Goal: Task Accomplishment & Management: Manage account settings

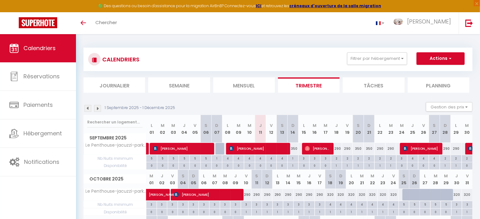
click at [359, 149] on div "350" at bounding box center [358, 149] width 11 height 12
type input "350"
type input "Sam 20 Septembre 2025"
type input "Dim 21 Septembre 2025"
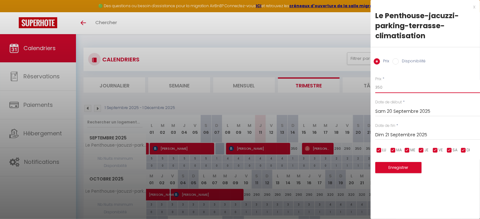
click at [372, 87] on div "Prix * 350 Statut * Disponible Indisponible Date de début * [PERSON_NAME] 20 Se…" at bounding box center [426, 120] width 110 height 105
type input "290"
click at [398, 165] on button "Enregistrer" at bounding box center [399, 167] width 46 height 11
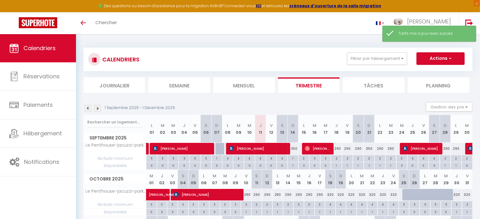
click at [369, 149] on div "350" at bounding box center [369, 149] width 11 height 12
type input "350"
type input "Dim 21 Septembre 2025"
type input "Lun 22 Septembre 2025"
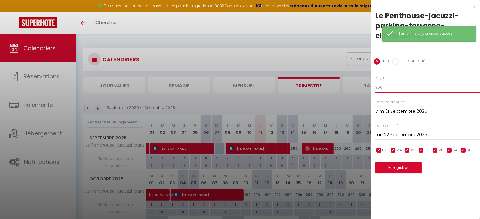
click at [365, 87] on body "🟢 Des questions ou besoin d'assistance pour la migration AirBnB? Connectez-vous…" at bounding box center [240, 161] width 480 height 254
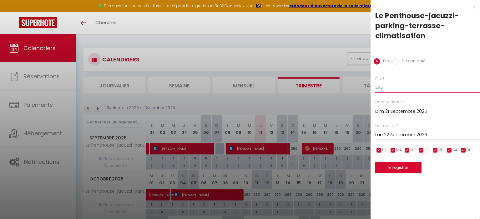
type input "290"
click at [393, 165] on button "Enregistrer" at bounding box center [399, 167] width 46 height 11
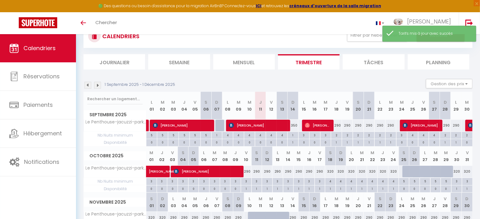
scroll to position [35, 0]
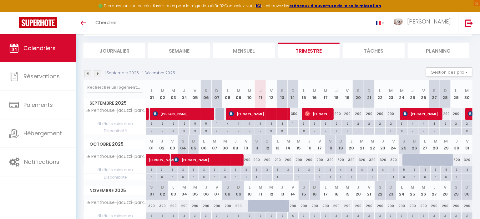
click at [100, 74] on img at bounding box center [97, 73] width 7 height 7
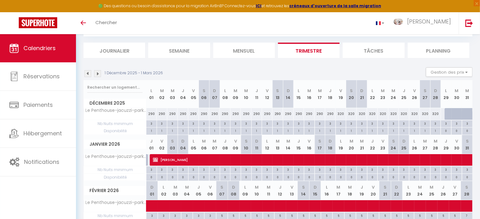
click at [100, 74] on img at bounding box center [97, 73] width 7 height 7
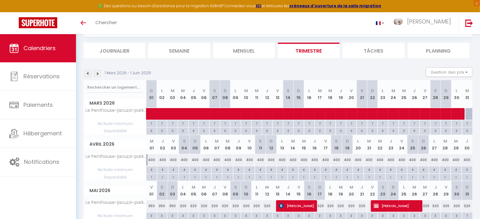
click at [100, 74] on img at bounding box center [97, 73] width 7 height 7
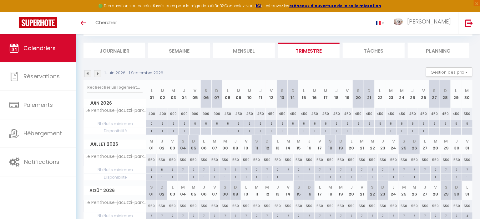
click at [100, 74] on img at bounding box center [97, 73] width 7 height 7
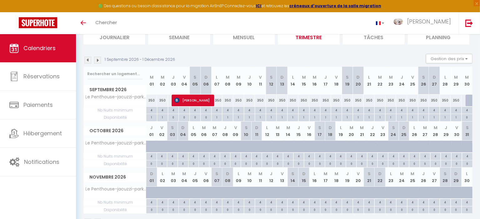
scroll to position [67, 0]
